Goal: Task Accomplishment & Management: Manage account settings

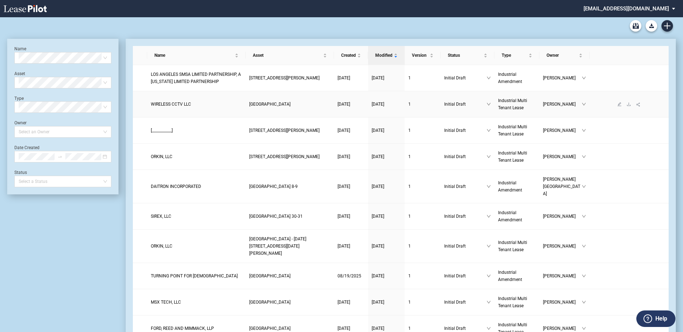
click at [171, 105] on span "WIRELESS CCTV LLC" at bounding box center [171, 104] width 40 height 5
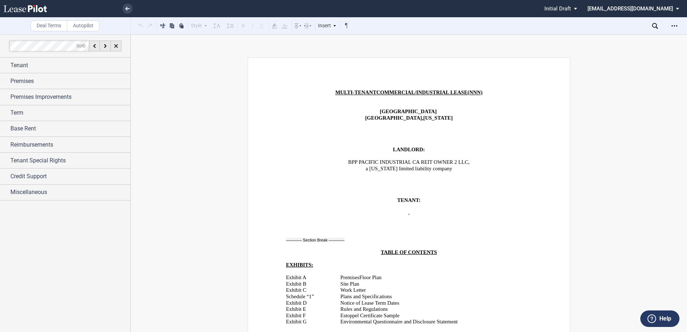
scroll to position [252, 0]
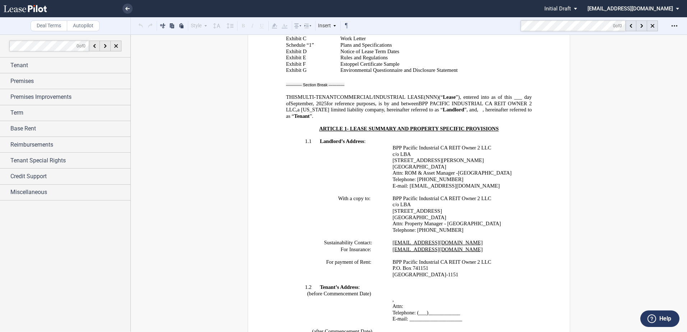
click at [518, 25] on md-toolbar "Deal Terms Autopilot Style Normal 8pt 9pt 10pt 10.5pt 11pt 12pt 14pt 16pt Norma…" at bounding box center [343, 26] width 687 height 18
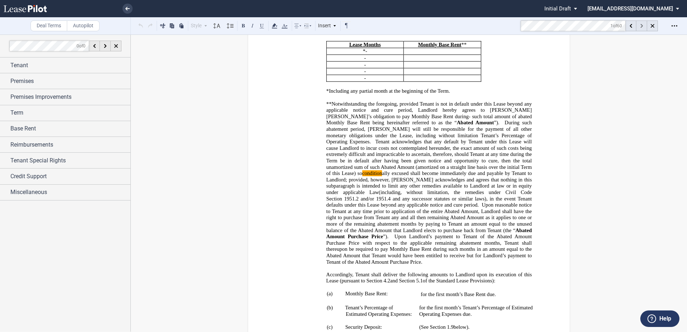
click at [638, 26] on div at bounding box center [641, 25] width 11 height 11
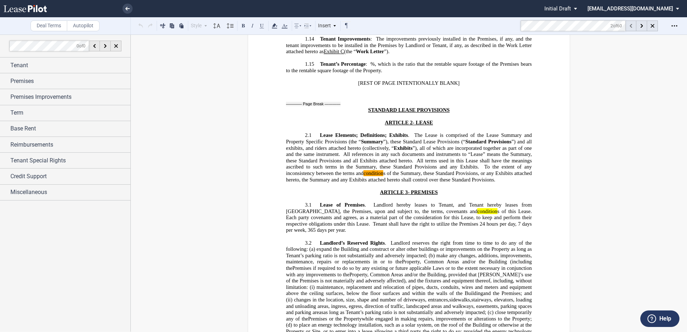
click at [636, 26] on div at bounding box center [631, 25] width 11 height 11
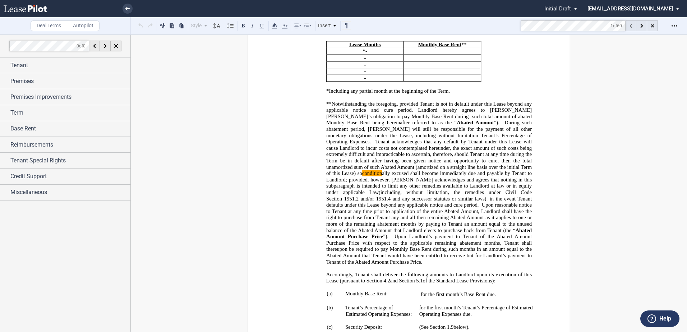
click at [636, 26] on div at bounding box center [631, 25] width 11 height 11
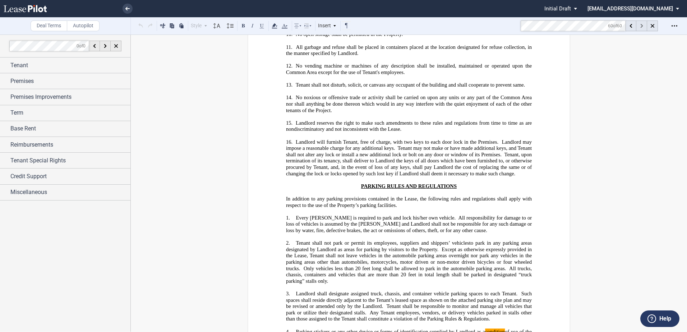
click at [640, 24] on div at bounding box center [641, 25] width 11 height 11
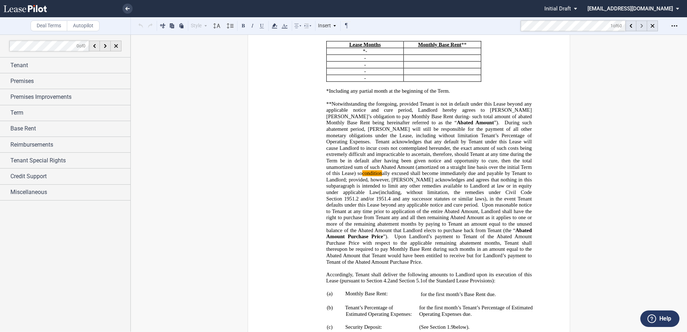
click at [640, 24] on div at bounding box center [641, 25] width 11 height 11
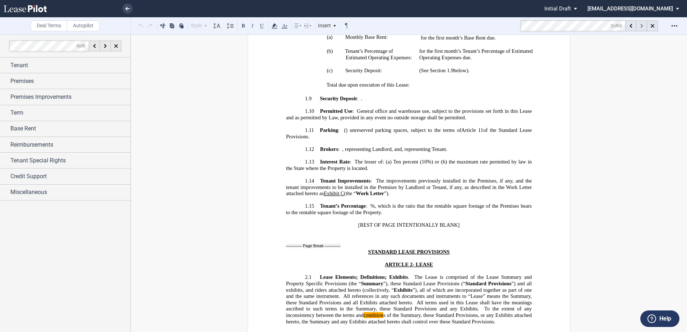
scroll to position [1127, 0]
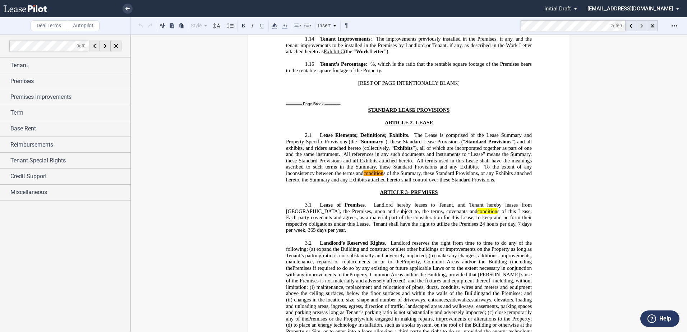
click at [640, 24] on div at bounding box center [641, 25] width 11 height 11
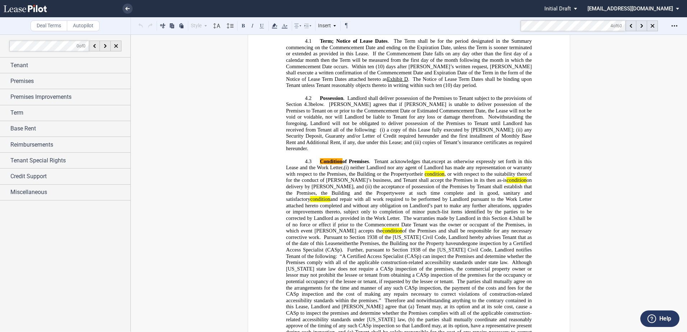
scroll to position [1663, 0]
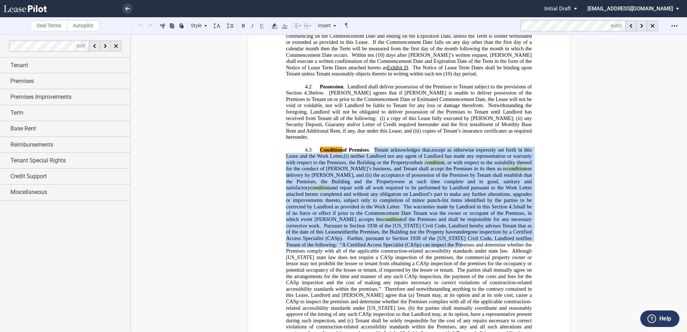
drag, startPoint x: 374, startPoint y: 122, endPoint x: 364, endPoint y: 219, distance: 97.5
click at [364, 219] on p "4.3 Condition of Premises . Landlord shall deliver the Premises to Tenant in th…" at bounding box center [409, 245] width 246 height 196
drag, startPoint x: 364, startPoint y: 219, endPoint x: 351, endPoint y: 224, distance: 14.4
click at [351, 242] on span "“A Certified Access Specialist (CASp) can inspect the Premises and determine wh…" at bounding box center [409, 248] width 247 height 12
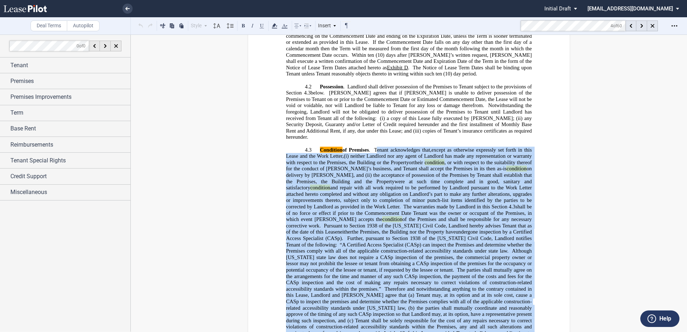
drag, startPoint x: 375, startPoint y: 122, endPoint x: 358, endPoint y: 315, distance: 193.4
click at [358, 315] on p "4.3 Condition of Premises . Landlord shall deliver the Premises to Tenant in th…" at bounding box center [409, 245] width 246 height 196
drag, startPoint x: 358, startPoint y: 315, endPoint x: 345, endPoint y: 256, distance: 59.8
copy p "enant acknowledges that, except as otherwise expressly set forth in this Lease,…"
click at [41, 114] on div "Term" at bounding box center [70, 113] width 120 height 9
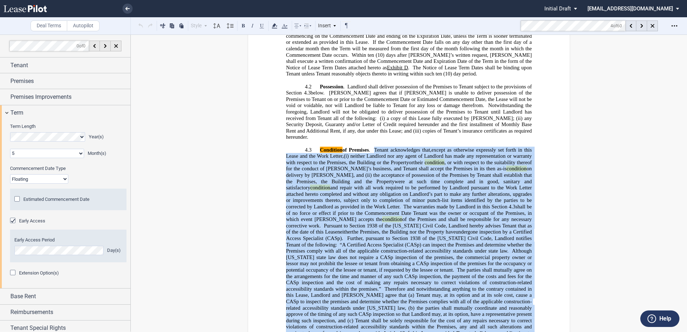
click at [34, 276] on div "Extension Option(s)" at bounding box center [39, 273] width 40 height 6
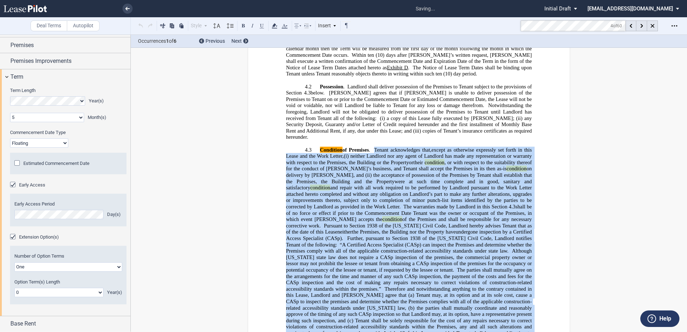
scroll to position [174, 0]
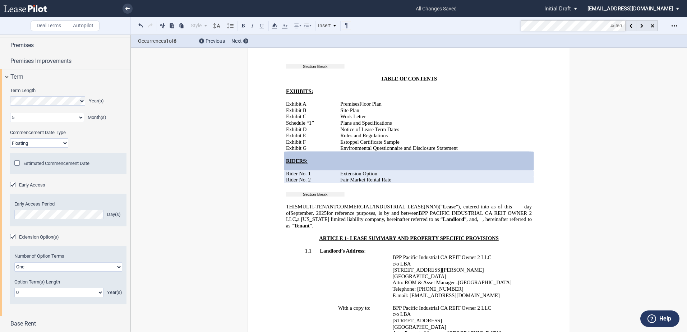
click at [38, 292] on select "0 1 2 3 4 5 6 7 8 9 10 11 12 13 14 15 16 17 18 19 20" at bounding box center [58, 292] width 89 height 9
click at [14, 288] on select "0 1 2 3 4 5 6 7 8 9 10 11 12 13 14 15 16 17 18 19 20" at bounding box center [58, 292] width 89 height 9
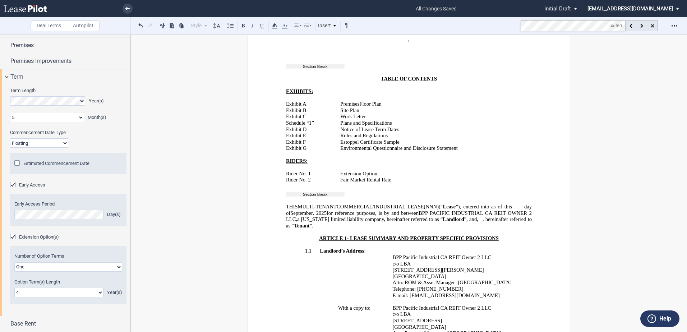
click at [34, 293] on select "0 1 2 3 4 5 6 7 8 9 10 11 12 13 14 15 16 17 18 19 20" at bounding box center [58, 292] width 89 height 9
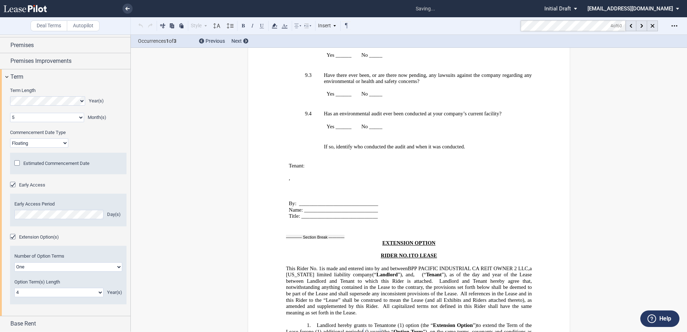
scroll to position [17392, 0]
select select "number:5"
click at [14, 288] on select "0 1 2 3 4 5 6 7 8 9 10 11 12 13 14 15 16 17 18 19 20" at bounding box center [58, 292] width 89 height 9
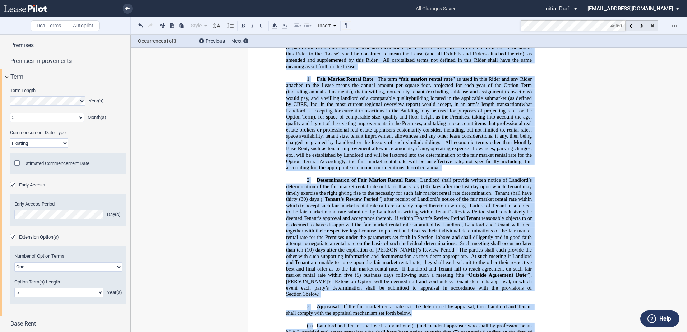
scroll to position [17921, 0]
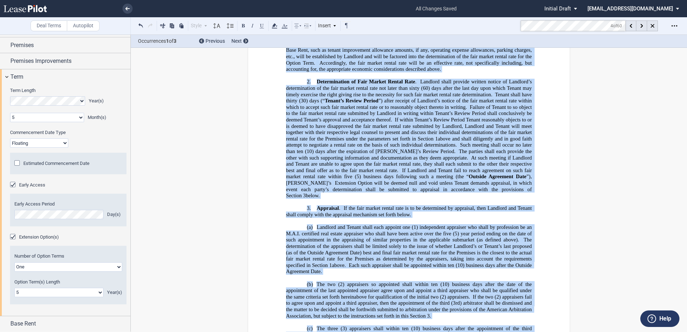
drag, startPoint x: 284, startPoint y: 97, endPoint x: 427, endPoint y: 319, distance: 263.5
drag, startPoint x: 422, startPoint y: 318, endPoint x: 392, endPoint y: 222, distance: 99.9
copy div "﻿ This Rider No. ﻿ 1 ﻿ is made and entered into by and between BPP PACIFIC INDU…"
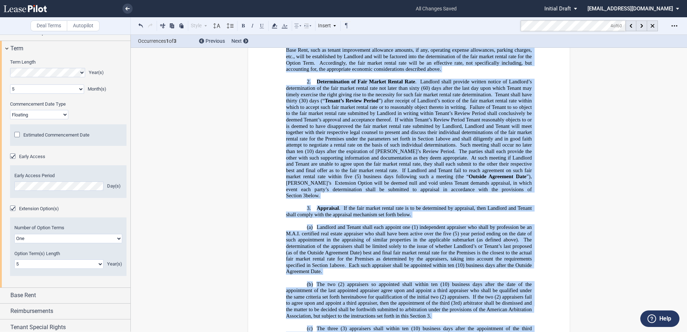
scroll to position [100, 0]
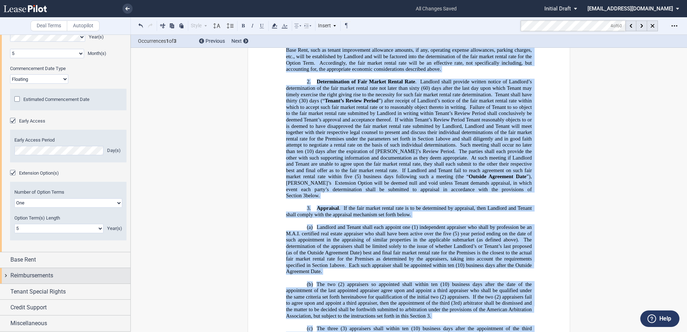
click at [32, 281] on div "Reimbursements" at bounding box center [65, 275] width 130 height 15
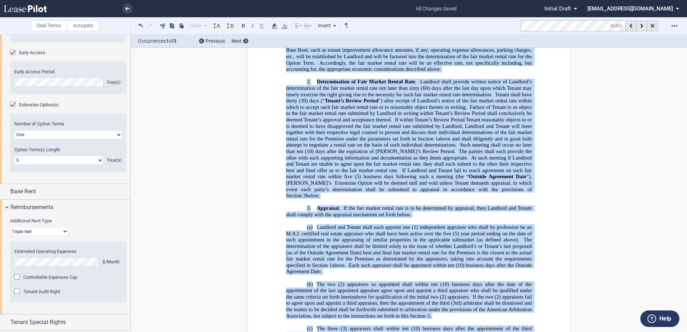
scroll to position [199, 0]
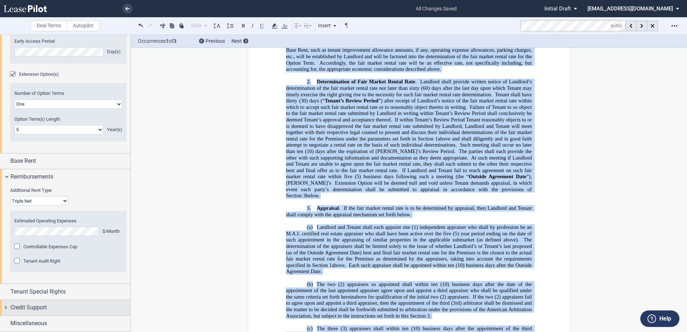
drag, startPoint x: 32, startPoint y: 320, endPoint x: 33, endPoint y: 309, distance: 11.1
click at [32, 321] on span "Miscellaneous" at bounding box center [28, 323] width 37 height 9
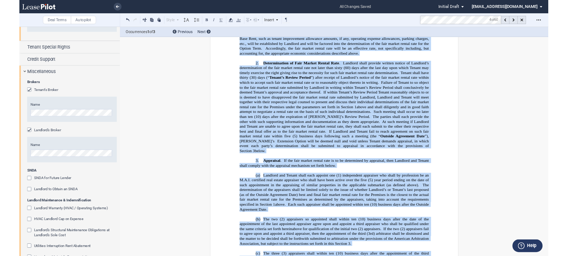
scroll to position [414, 0]
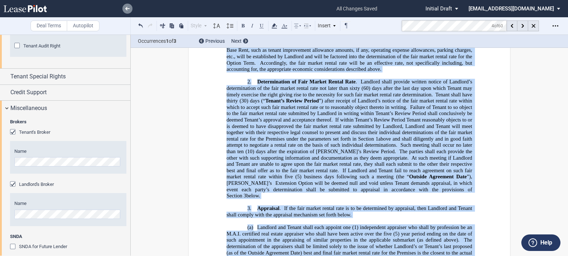
click at [124, 7] on link at bounding box center [128, 9] width 10 height 10
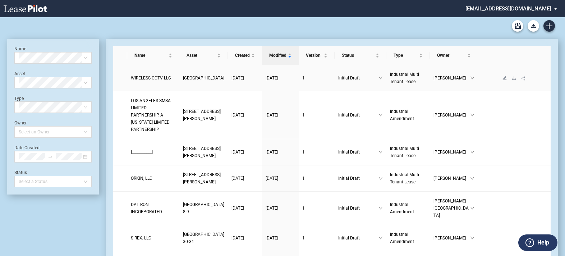
click at [152, 80] on span "WIRELESS CCTV LLC" at bounding box center [151, 77] width 40 height 5
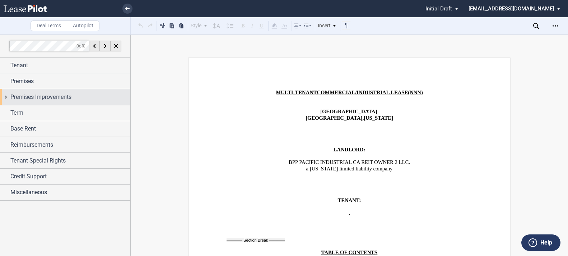
click at [43, 96] on span "Premises Improvements" at bounding box center [40, 97] width 61 height 9
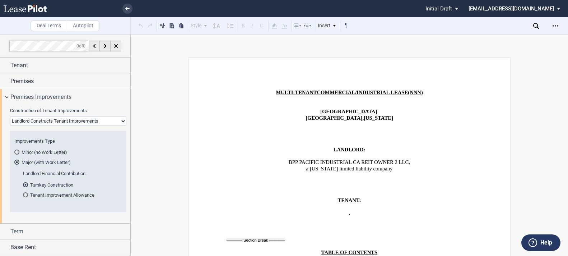
click at [55, 157] on md-radio-group "Minor (no Work Letter) Major (with Work Letter)" at bounding box center [68, 157] width 108 height 17
click at [57, 149] on md-radio-button "Minor (no Work Letter)" at bounding box center [68, 152] width 108 height 6
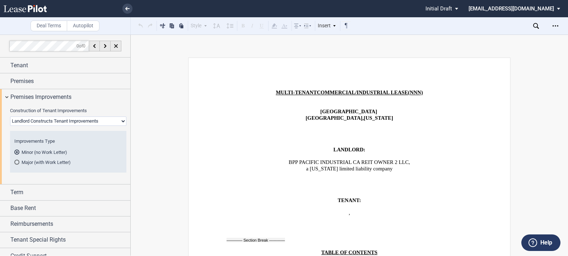
click at [54, 161] on md-radio-button "Major (with Work Letter)" at bounding box center [68, 162] width 108 height 6
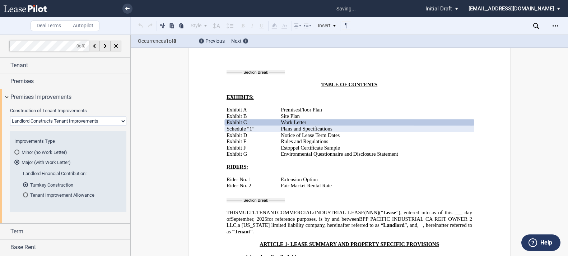
scroll to position [168, 0]
click at [247, 40] on div at bounding box center [245, 40] width 5 height 5
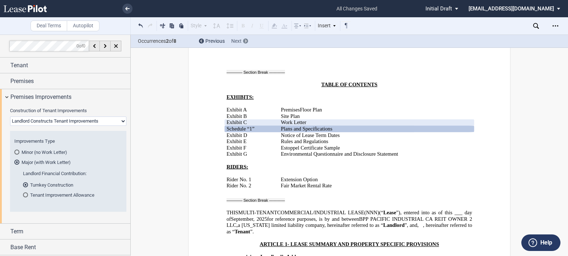
click at [247, 40] on div at bounding box center [245, 40] width 5 height 5
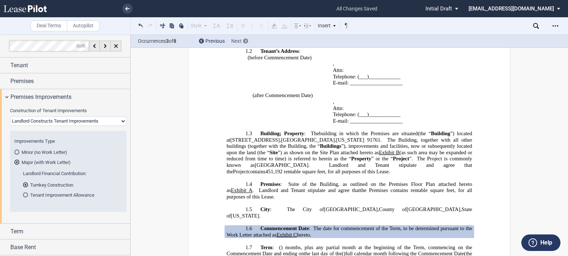
scroll to position [622, 0]
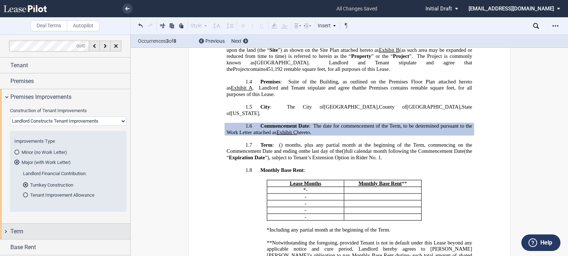
click at [23, 229] on span "Term" at bounding box center [16, 231] width 13 height 9
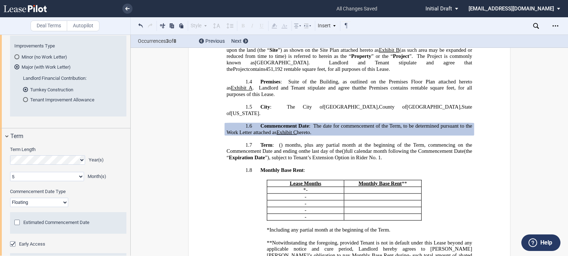
scroll to position [108, 0]
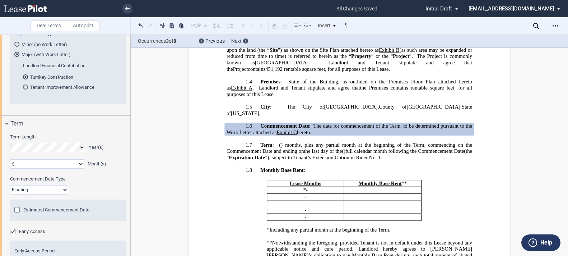
click at [27, 191] on select "Fixed Floating" at bounding box center [39, 189] width 58 height 9
select select "fixed"
click at [10, 185] on select "Fixed Floating" at bounding box center [39, 189] width 58 height 9
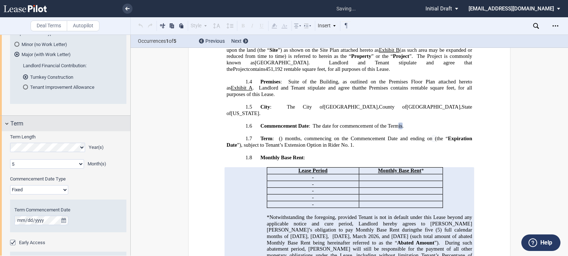
scroll to position [72, 0]
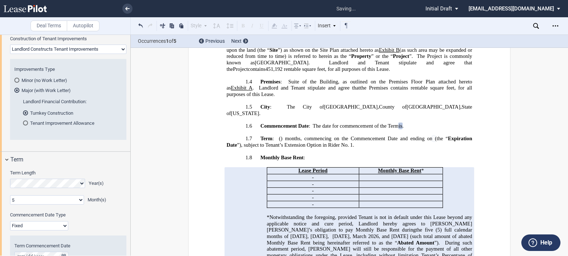
click at [22, 83] on md-radio-button "Minor (no Work Letter)" at bounding box center [68, 80] width 108 height 6
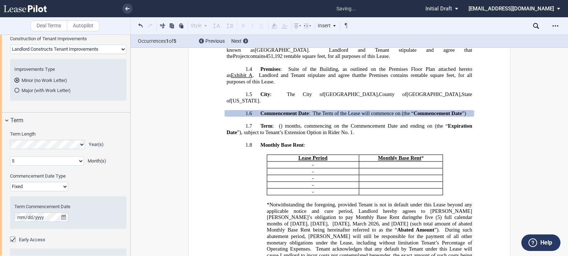
click at [22, 89] on md-radio-button "Major (with Work Letter)" at bounding box center [68, 90] width 108 height 6
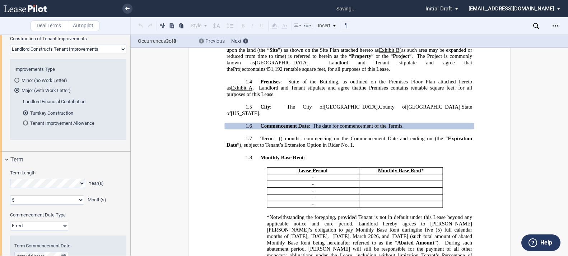
click at [201, 42] on icon at bounding box center [202, 41] width 2 height 3
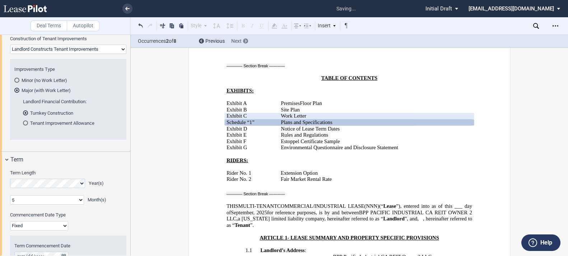
click at [243, 43] on div "Next" at bounding box center [239, 41] width 17 height 7
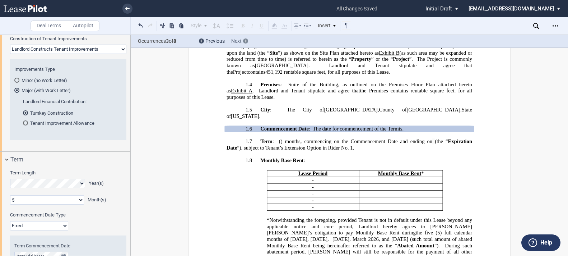
click at [243, 43] on div "Next" at bounding box center [239, 41] width 17 height 7
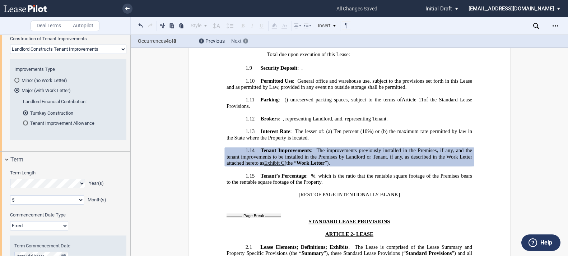
scroll to position [1050, 0]
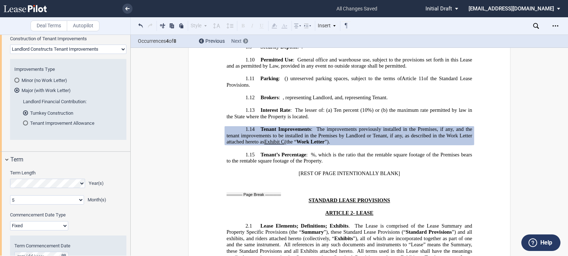
click at [245, 40] on icon at bounding box center [246, 41] width 2 height 3
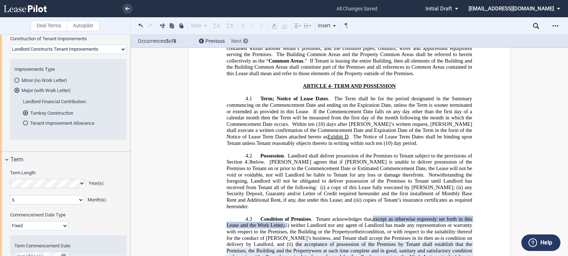
scroll to position [1681, 0]
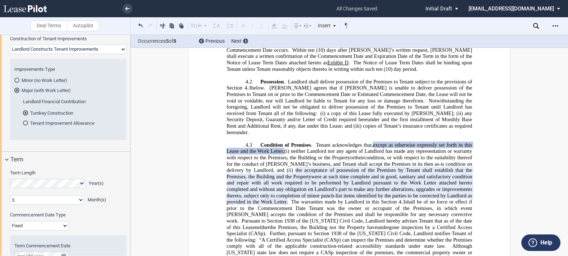
click at [305, 142] on span "Condition of Premises" at bounding box center [286, 145] width 51 height 6
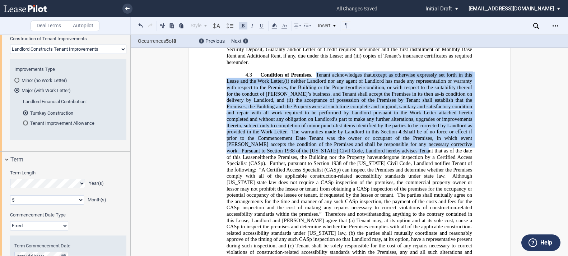
scroll to position [1753, 0]
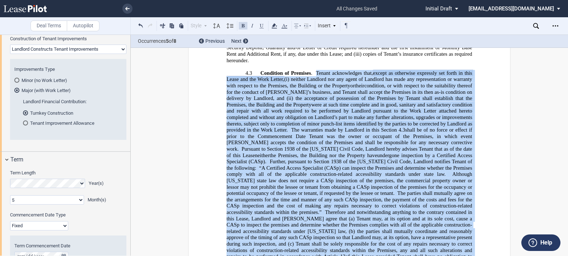
drag, startPoint x: 315, startPoint y: 118, endPoint x: 303, endPoint y: 236, distance: 119.5
click at [303, 236] on p "4.3 Condition of Premises . Landlord shall deliver the Premises to Tenant in th…" at bounding box center [350, 168] width 246 height 196
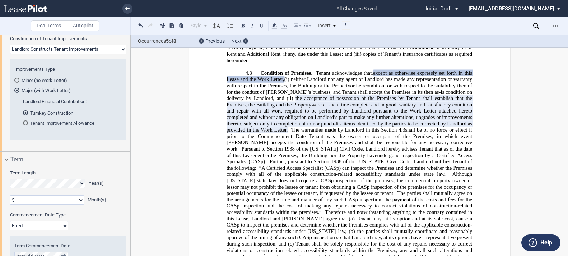
drag, startPoint x: 311, startPoint y: 181, endPoint x: 288, endPoint y: 225, distance: 49.5
click at [287, 228] on span "the parties shall mutually coordinate and reasonably approve of the timing of a…" at bounding box center [350, 243] width 247 height 31
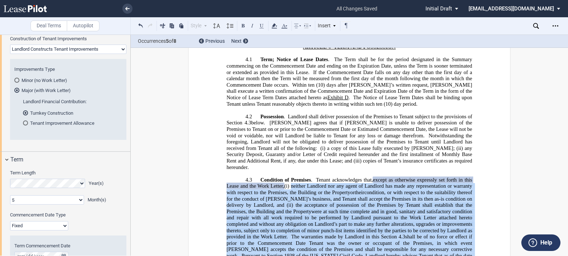
scroll to position [1645, 0]
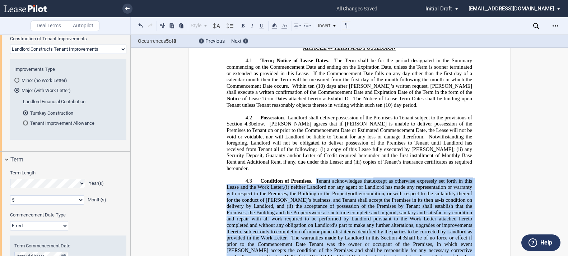
drag, startPoint x: 296, startPoint y: 235, endPoint x: 315, endPoint y: 153, distance: 84.5
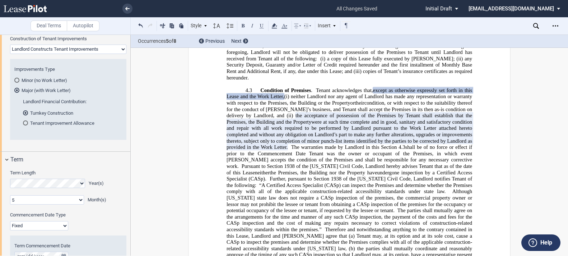
scroll to position [1731, 0]
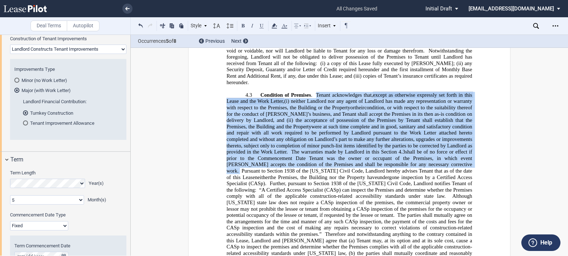
drag, startPoint x: 315, startPoint y: 70, endPoint x: 415, endPoint y: 137, distance: 120.3
click at [415, 137] on p "4.3 Condition of Premises . Landlord shall deliver the Premises to Tenant in th…" at bounding box center [350, 190] width 246 height 196
drag, startPoint x: 415, startPoint y: 137, endPoint x: 389, endPoint y: 124, distance: 29.3
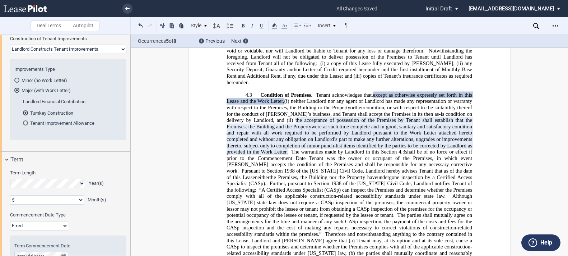
drag, startPoint x: 389, startPoint y: 124, endPoint x: 396, endPoint y: 132, distance: 10.4
click at [367, 149] on span "The warranties made by Landlord in this Section" at bounding box center [344, 152] width 106 height 6
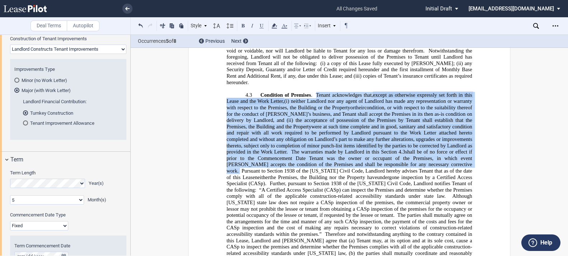
drag, startPoint x: 416, startPoint y: 138, endPoint x: 314, endPoint y: 66, distance: 124.2
click at [314, 92] on p "4.3 Condition of Premises . Landlord shall deliver the Premises to Tenant in th…" at bounding box center [350, 190] width 246 height 196
click at [244, 39] on div at bounding box center [245, 40] width 5 height 5
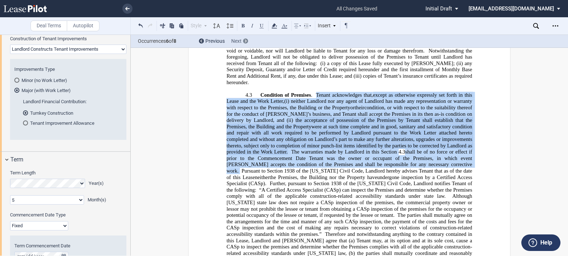
click at [247, 40] on icon at bounding box center [246, 41] width 2 height 3
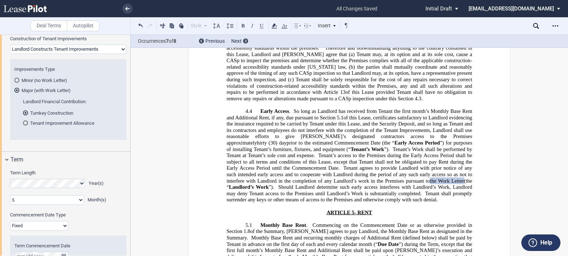
scroll to position [1914, 0]
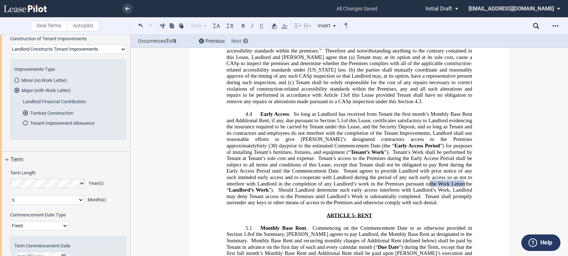
click at [247, 42] on div at bounding box center [245, 40] width 5 height 5
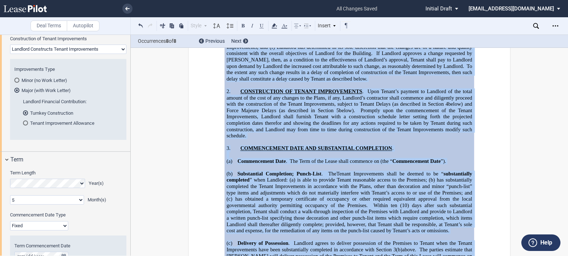
scroll to position [13417, 0]
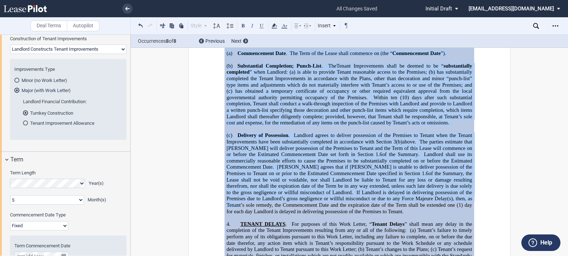
drag, startPoint x: 348, startPoint y: 70, endPoint x: 471, endPoint y: 148, distance: 145.4
click at [471, 148] on div "EXHIBIT C ﻿ WORK LETTER ﻿ !!SET_LEVEL_0!! !!WORK_LETTER_LEVEL_1!! 1. TENANT IMP…" at bounding box center [350, 101] width 246 height 522
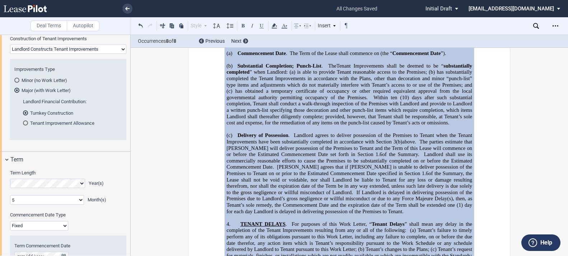
drag, startPoint x: 383, startPoint y: 105, endPoint x: 468, endPoint y: 147, distance: 94.0
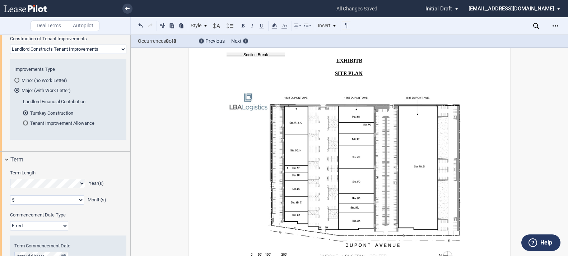
scroll to position [12945, 0]
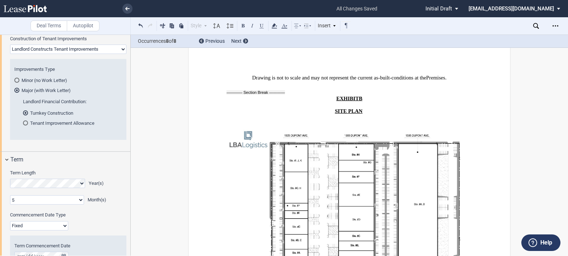
drag, startPoint x: 469, startPoint y: 148, endPoint x: 220, endPoint y: 178, distance: 251.6
